Goal: Complete application form

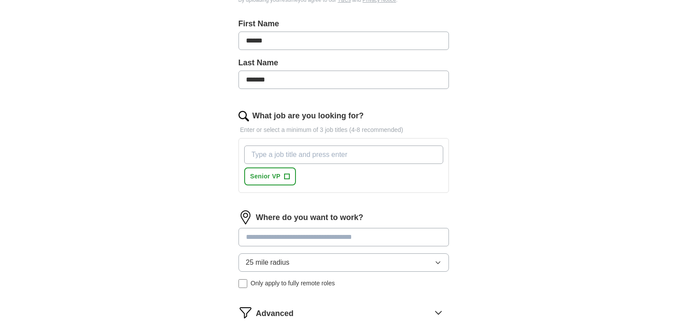
scroll to position [263, 0]
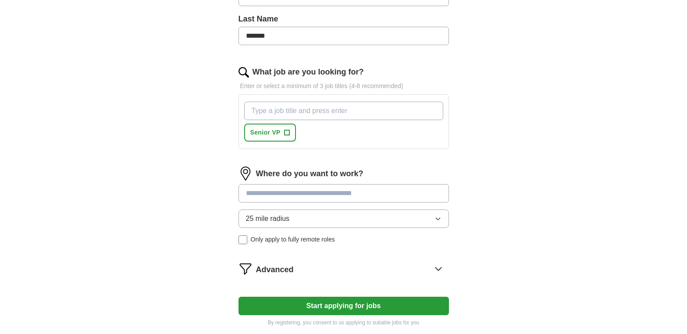
click at [298, 192] on input at bounding box center [343, 193] width 210 height 18
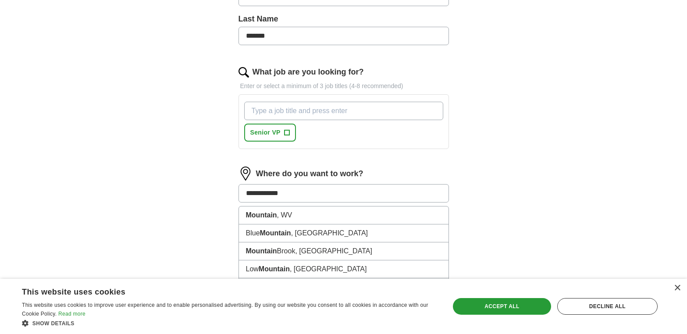
type input "**********"
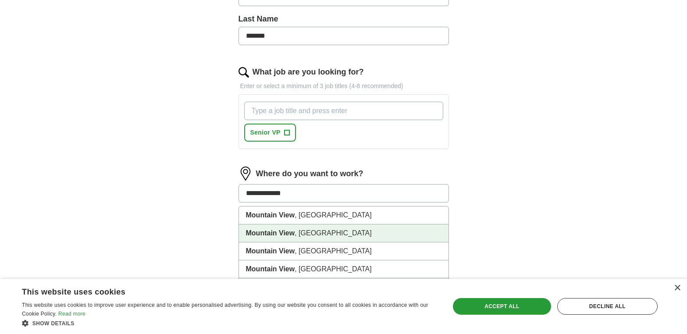
click at [291, 236] on strong "Mountain View" at bounding box center [270, 232] width 49 height 7
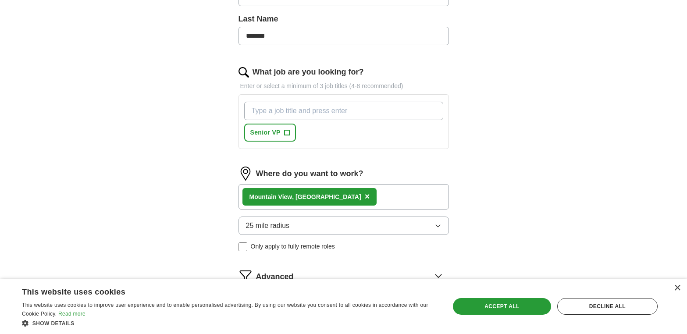
click at [403, 228] on button "25 mile radius" at bounding box center [343, 225] width 210 height 18
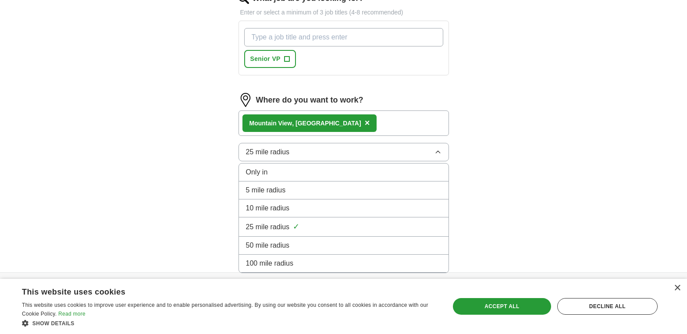
scroll to position [351, 0]
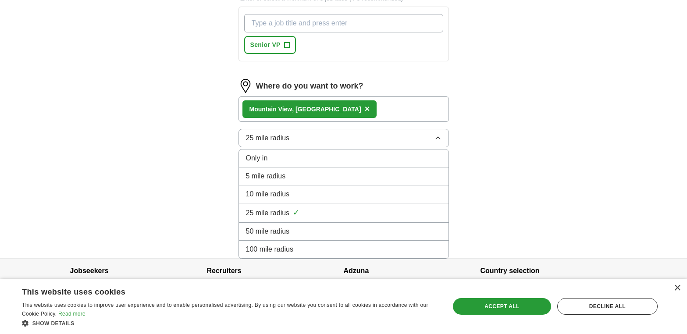
click at [345, 235] on div "50 mile radius" at bounding box center [343, 231] width 195 height 11
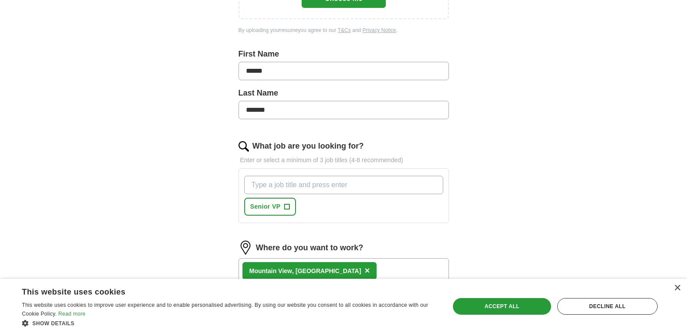
scroll to position [175, 0]
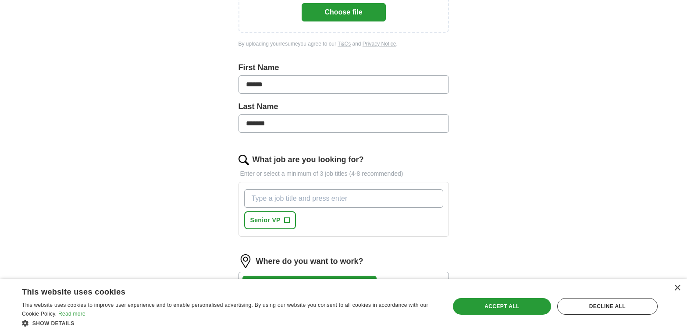
click at [338, 196] on input "What job are you looking for?" at bounding box center [343, 198] width 199 height 18
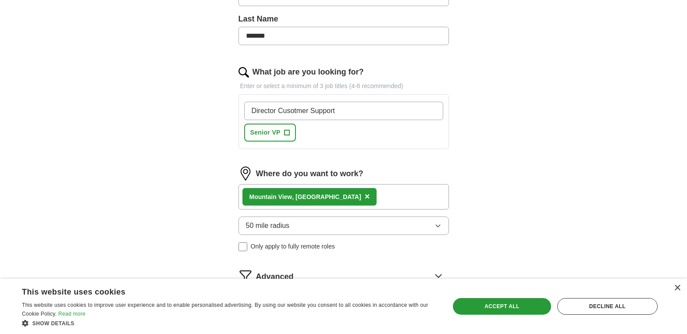
click at [294, 111] on input "Director Cusotmer Support" at bounding box center [343, 111] width 199 height 18
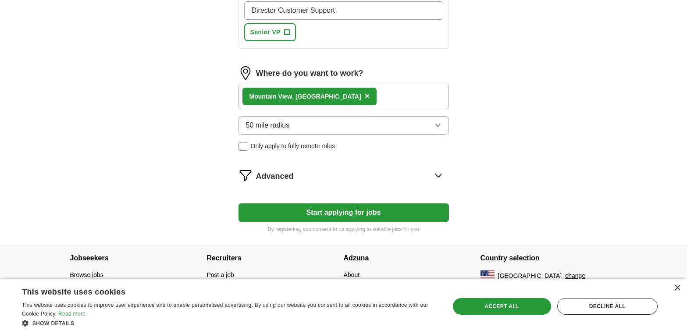
scroll to position [276, 0]
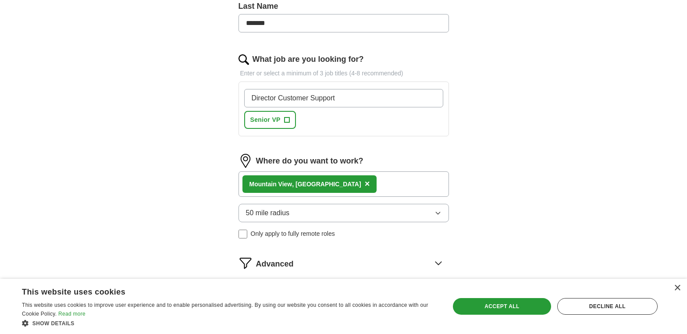
click at [361, 91] on input "Director Customer Support" at bounding box center [343, 98] width 199 height 18
click at [352, 96] on input "Director Customer Support" at bounding box center [343, 98] width 199 height 18
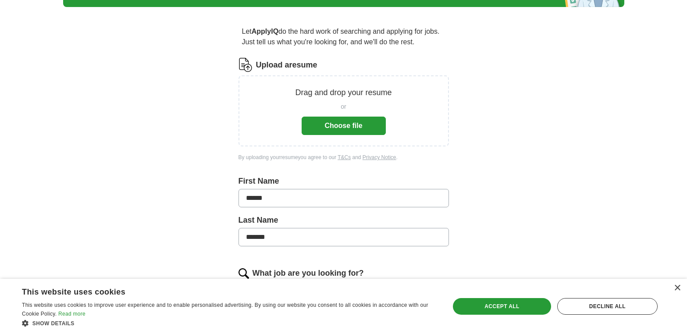
scroll to position [57, 0]
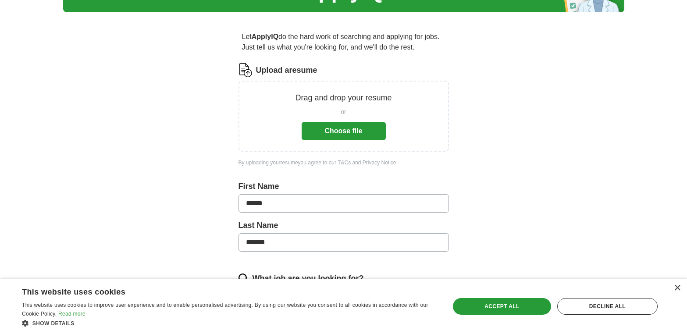
click at [332, 131] on button "Choose file" at bounding box center [343, 131] width 84 height 18
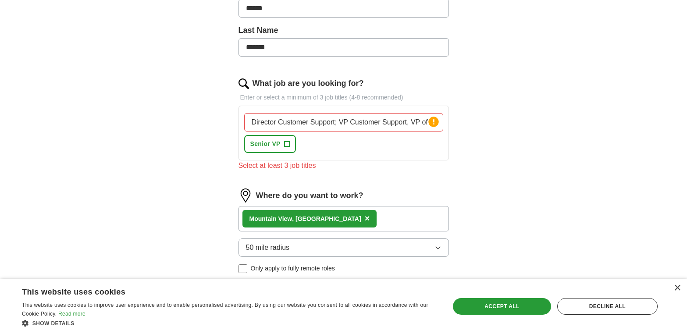
scroll to position [263, 0]
click at [324, 120] on input "Director Customer Support; VP Customer Support, VP of Customer Success" at bounding box center [343, 121] width 199 height 18
drag, startPoint x: 338, startPoint y: 121, endPoint x: 655, endPoint y: 150, distance: 318.6
click at [655, 150] on div "ApplyIQ Let ApplyIQ do the hard work of searching and applying for jobs. Just t…" at bounding box center [343, 65] width 687 height 603
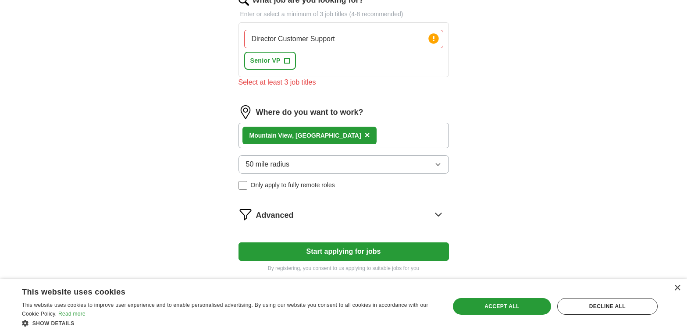
scroll to position [351, 0]
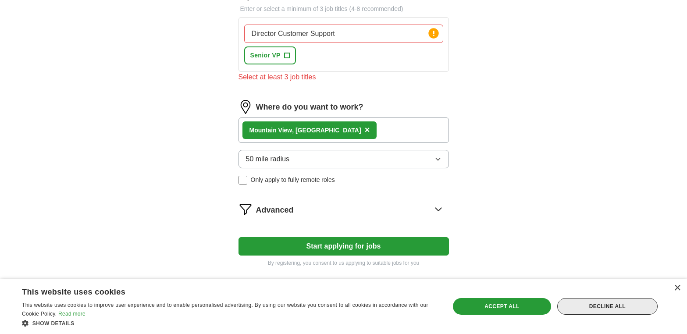
type input "Director Customer Support"
click at [645, 303] on div "Decline all" at bounding box center [607, 306] width 100 height 17
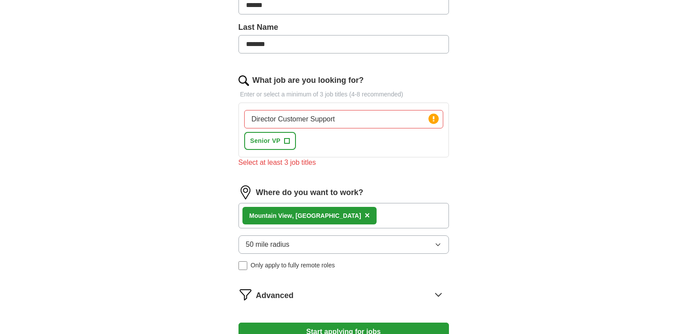
scroll to position [263, 0]
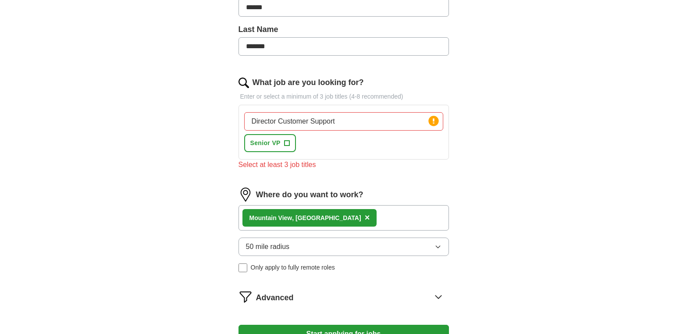
click at [386, 120] on input "Director Customer Support" at bounding box center [343, 121] width 199 height 18
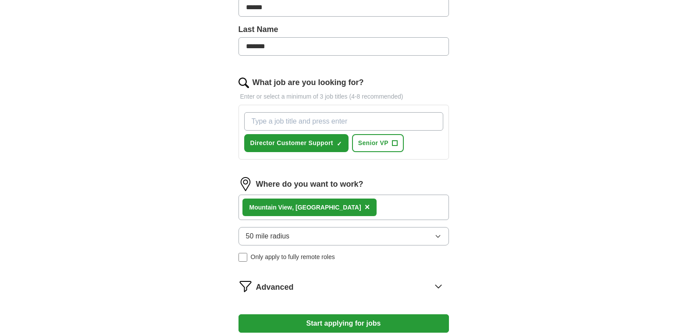
click at [359, 121] on input "What job are you looking for?" at bounding box center [343, 121] width 199 height 18
paste input "VP Customer Support, VP of Customer Success"
drag, startPoint x: 319, startPoint y: 121, endPoint x: 425, endPoint y: 124, distance: 105.6
click at [425, 124] on input "VP Customer Support, VP of Customer Success" at bounding box center [343, 121] width 199 height 18
type input "VP Customer Support"
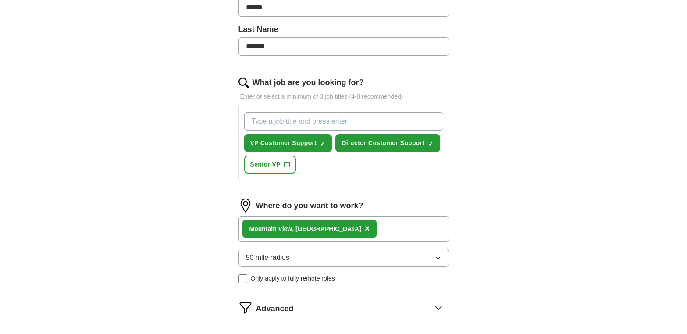
click at [343, 121] on input "What job are you looking for?" at bounding box center [343, 121] width 199 height 18
paste input ", VP of Customer Success"
drag, startPoint x: 251, startPoint y: 121, endPoint x: 241, endPoint y: 119, distance: 9.7
click at [241, 119] on div ", VP of Customer Success VP Customer Support ✓ × Director Customer Support ✓ × …" at bounding box center [343, 143] width 210 height 76
type input "VP of Customer Success"
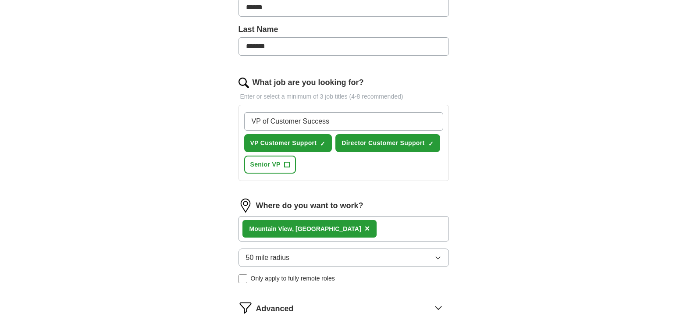
click at [337, 122] on input "VP of Customer Success" at bounding box center [343, 121] width 199 height 18
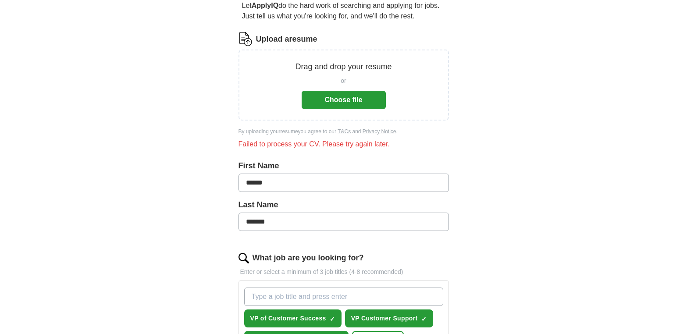
scroll to position [87, 0]
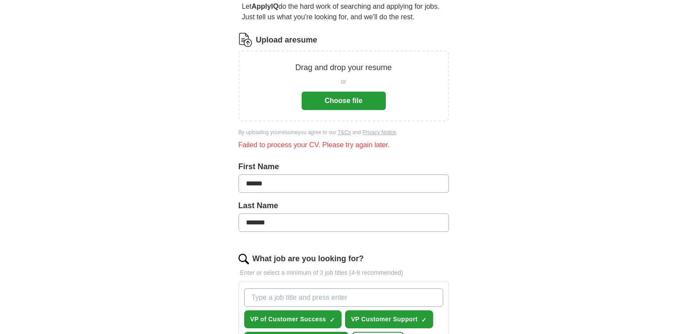
click at [362, 93] on button "Choose file" at bounding box center [343, 101] width 84 height 18
click at [359, 92] on button "Choose file" at bounding box center [343, 101] width 84 height 18
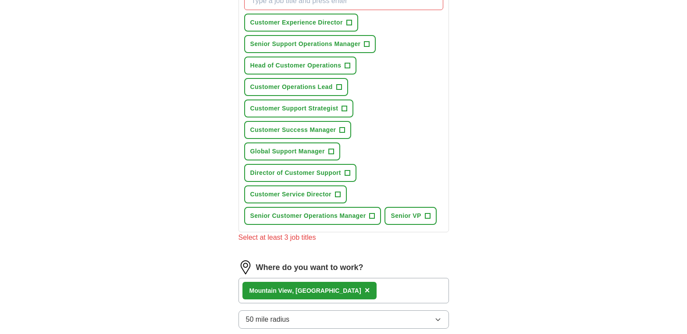
scroll to position [339, 0]
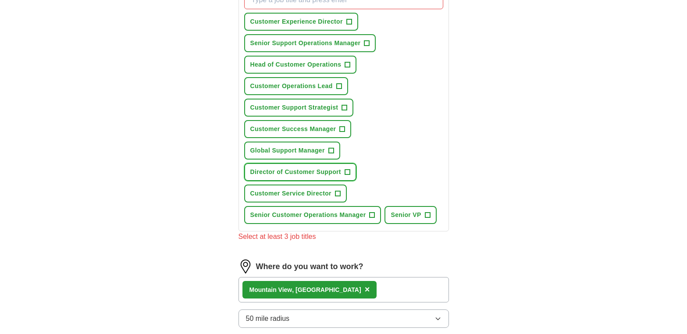
click at [348, 170] on span "+" at bounding box center [346, 172] width 5 height 7
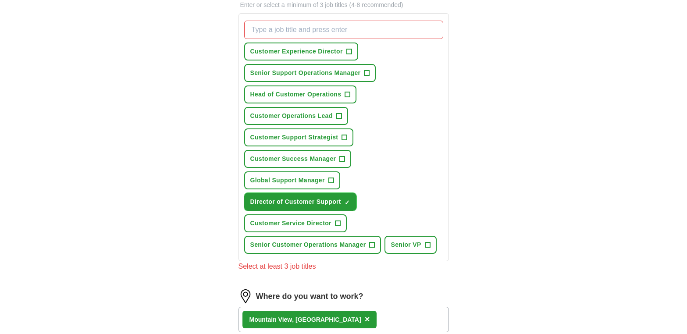
scroll to position [295, 0]
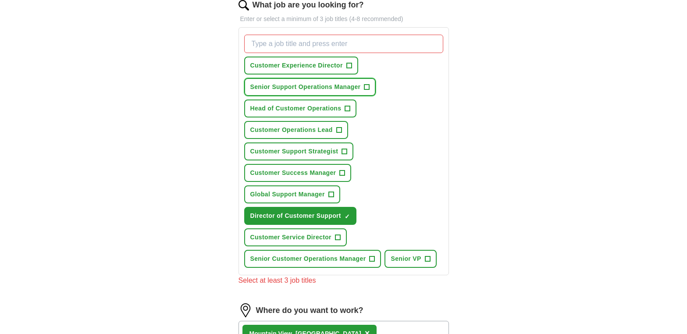
click at [368, 84] on span "+" at bounding box center [366, 87] width 5 height 7
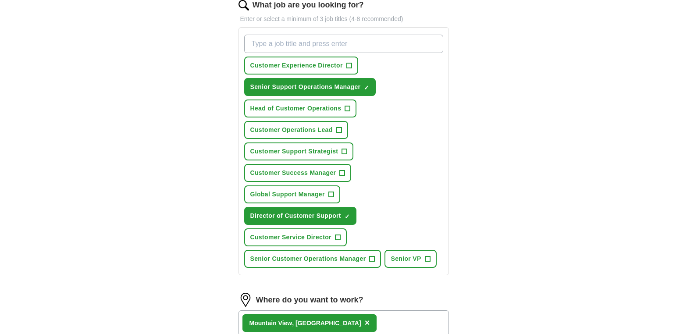
click at [275, 45] on input "What job are you looking for?" at bounding box center [343, 44] width 199 height 18
type input "VP Customer Support"
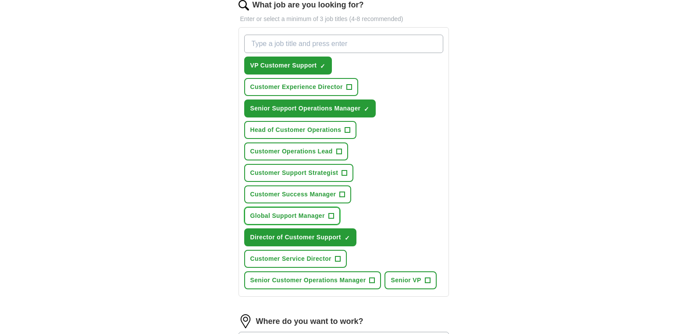
click at [333, 216] on span "+" at bounding box center [330, 216] width 5 height 7
click at [346, 130] on span "+" at bounding box center [347, 130] width 5 height 7
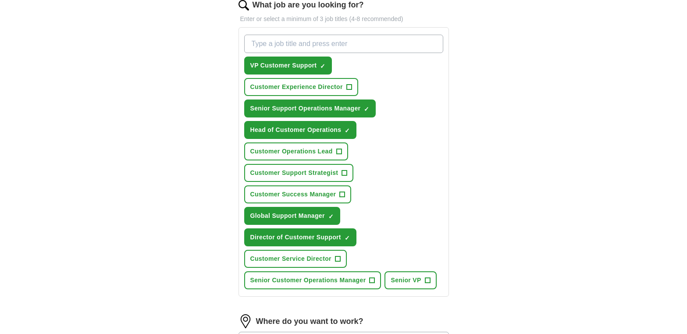
click at [276, 44] on input "What job are you looking for?" at bounding box center [343, 44] width 199 height 18
type input "VP Customer Success"
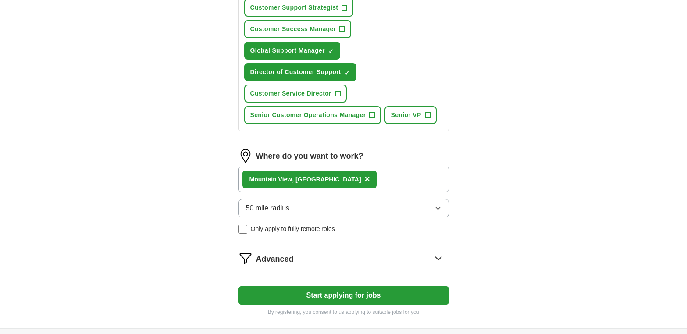
scroll to position [526, 0]
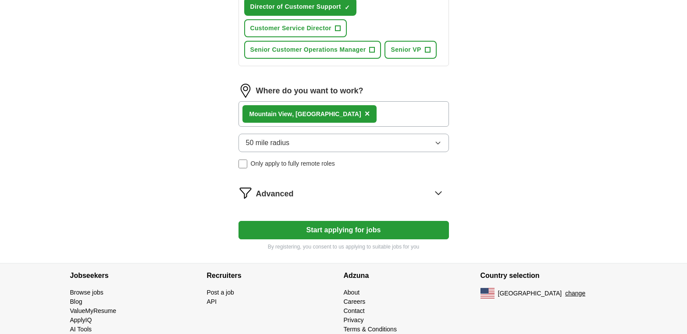
click at [366, 228] on button "Start applying for jobs" at bounding box center [343, 230] width 210 height 18
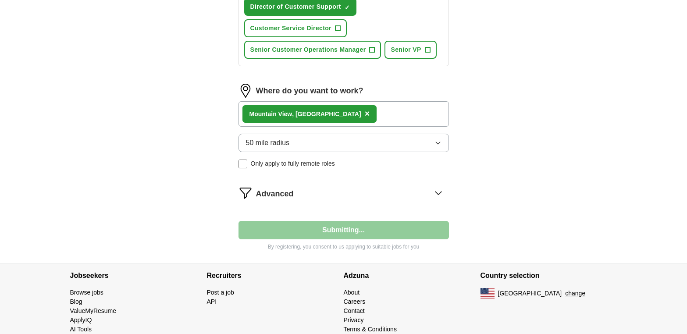
select select "**"
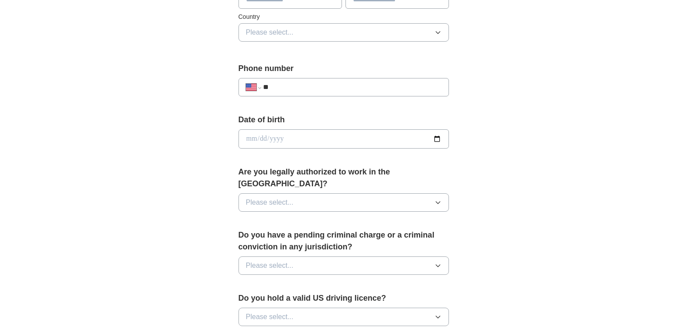
scroll to position [307, 0]
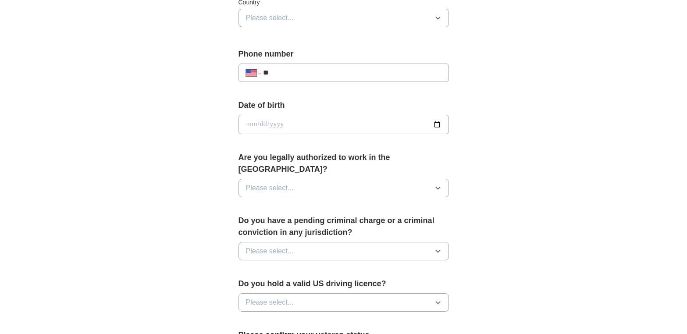
click at [363, 179] on button "Please select..." at bounding box center [343, 188] width 210 height 18
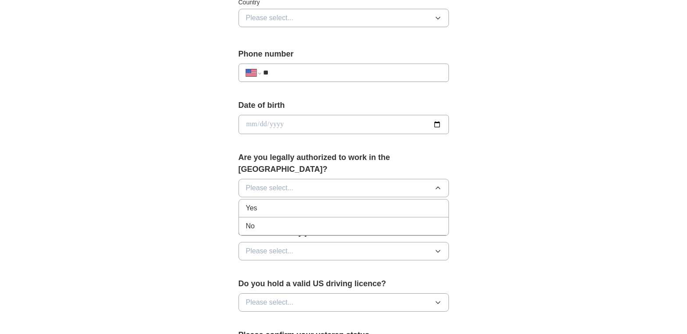
click at [293, 203] on div "Yes" at bounding box center [343, 208] width 195 height 11
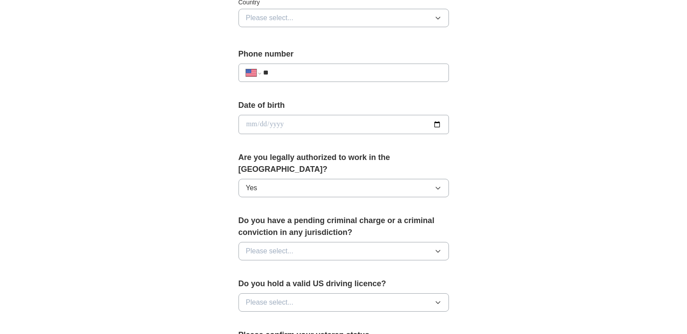
scroll to position [351, 0]
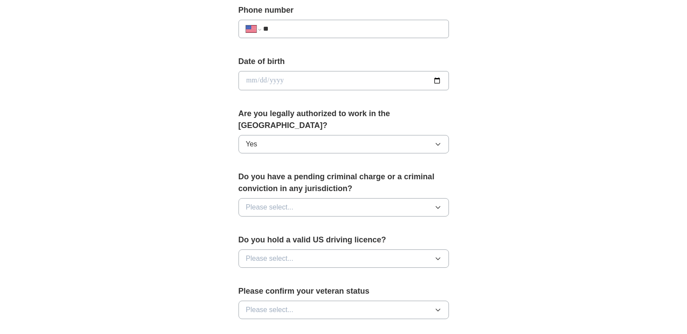
click at [343, 206] on div "Do you have a pending criminal charge or a criminal conviction in any jurisdict…" at bounding box center [343, 197] width 210 height 53
click at [336, 198] on button "Please select..." at bounding box center [343, 207] width 210 height 18
click at [268, 240] on div "No" at bounding box center [343, 245] width 195 height 11
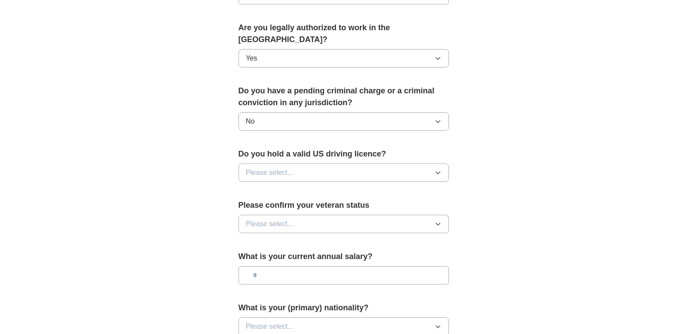
scroll to position [438, 0]
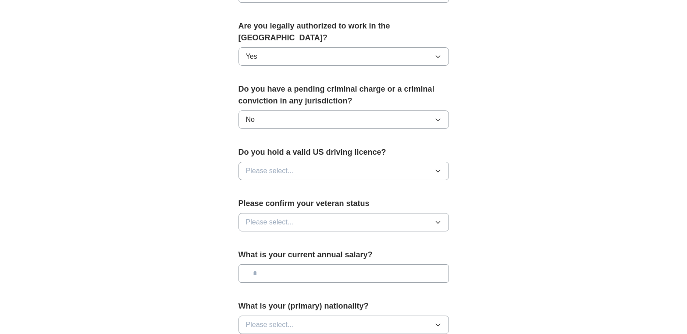
click at [373, 162] on button "Please select..." at bounding box center [343, 171] width 210 height 18
click at [302, 186] on div "Yes" at bounding box center [343, 191] width 195 height 11
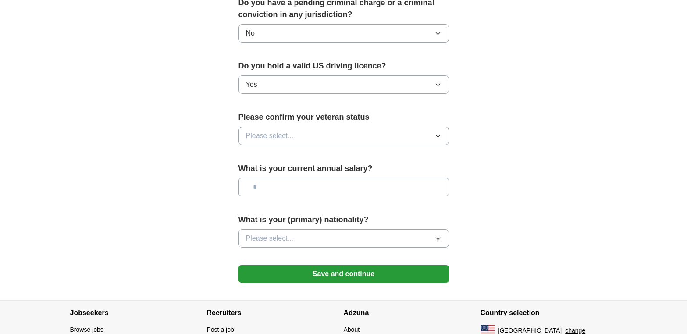
scroll to position [526, 0]
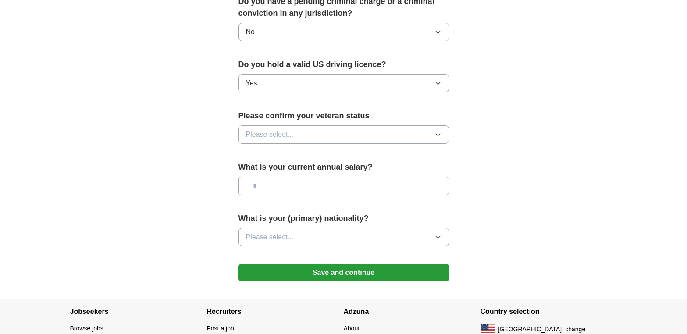
click at [311, 125] on button "Please select..." at bounding box center [343, 134] width 210 height 18
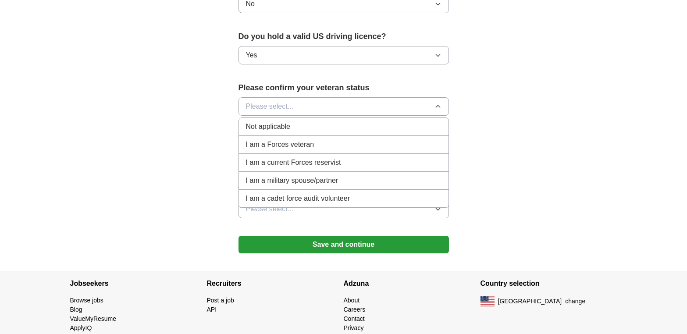
scroll to position [567, 0]
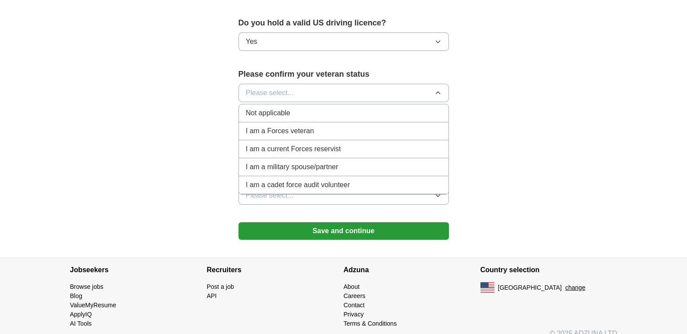
click at [299, 108] on div "Not applicable" at bounding box center [343, 113] width 195 height 11
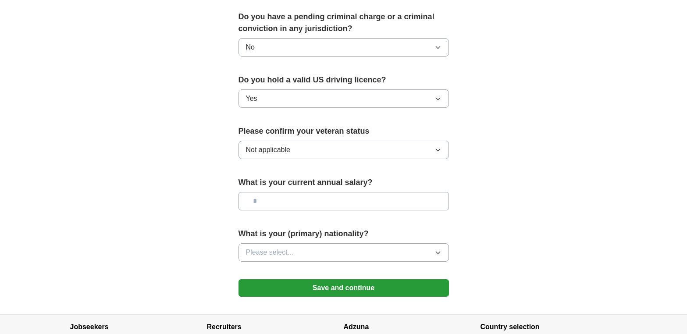
scroll to position [524, 0]
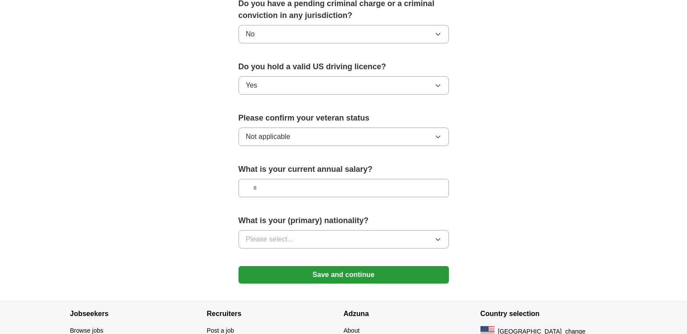
click at [356, 266] on button "Save and continue" at bounding box center [343, 275] width 210 height 18
